Goal: Transaction & Acquisition: Purchase product/service

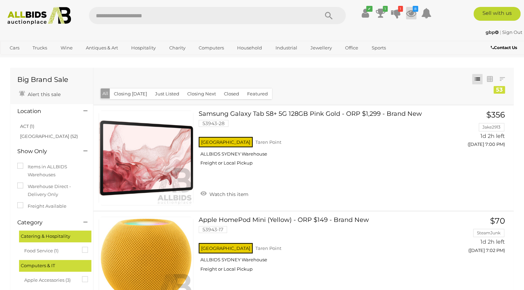
click at [410, 12] on icon at bounding box center [411, 13] width 10 height 12
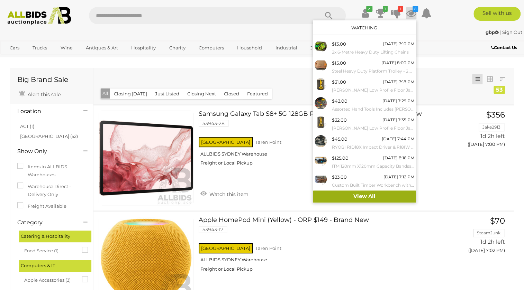
click at [369, 197] on link "View All" at bounding box center [364, 197] width 103 height 12
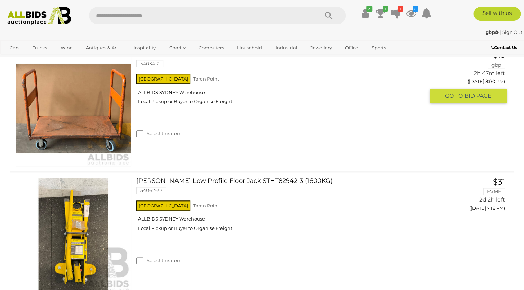
scroll to position [188, 0]
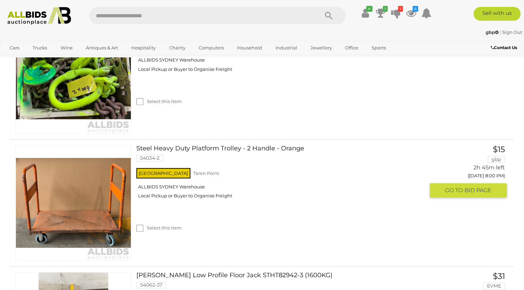
click at [79, 204] on img at bounding box center [73, 203] width 115 height 115
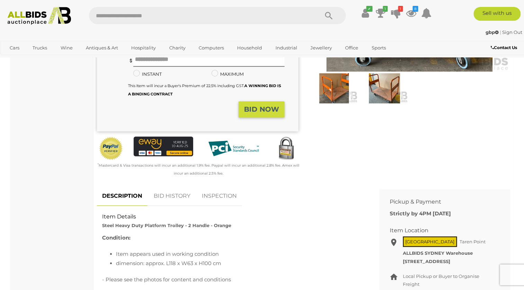
scroll to position [188, 0]
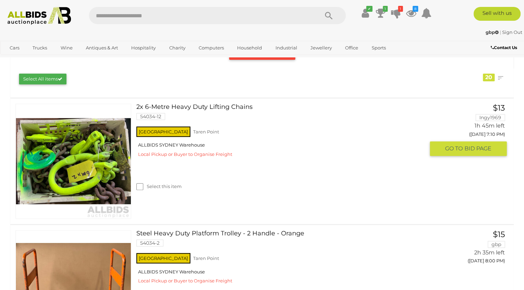
scroll to position [135, 0]
